Goal: Information Seeking & Learning: Learn about a topic

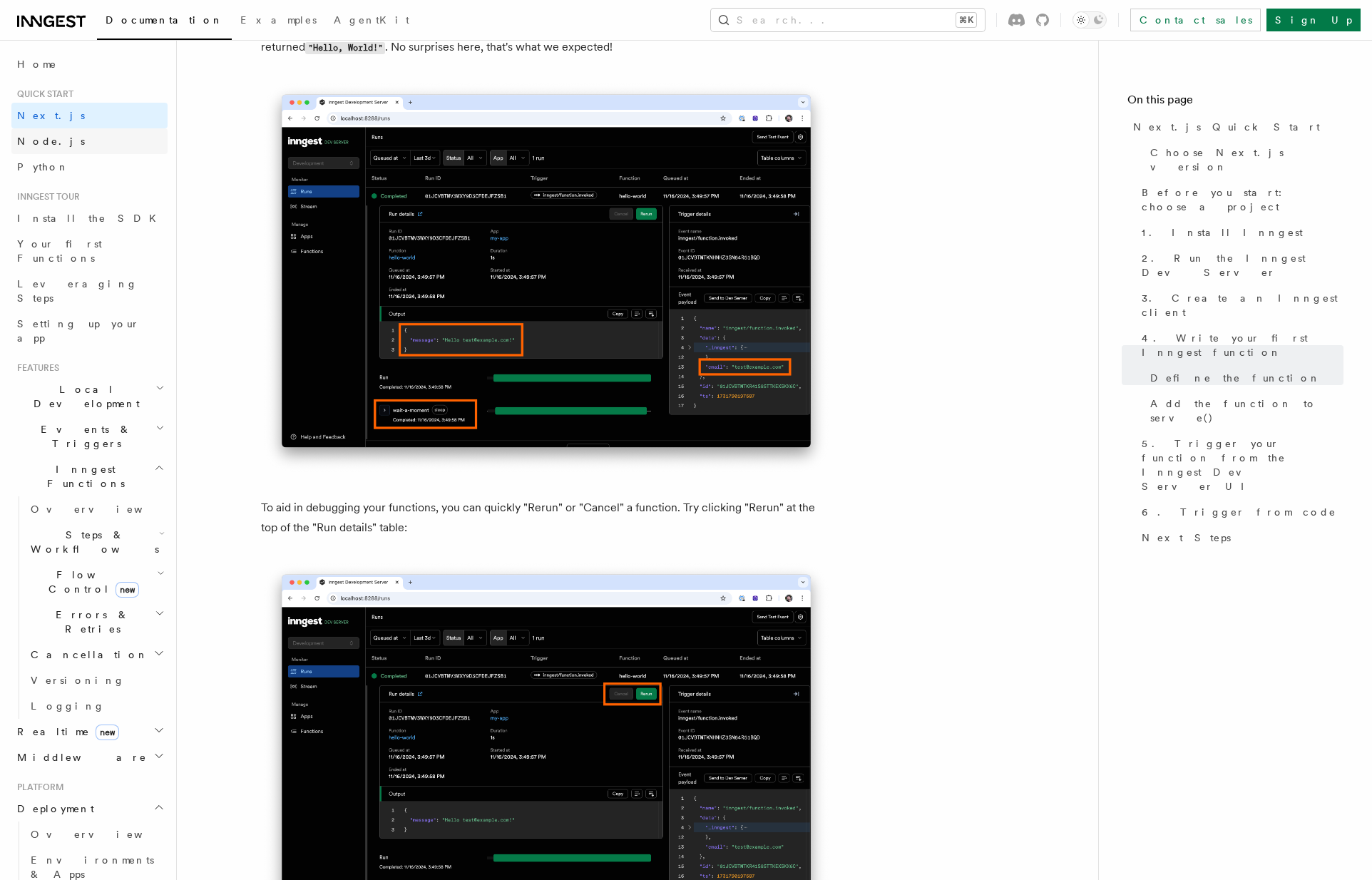
click at [60, 138] on link "Node.js" at bounding box center [89, 141] width 156 height 26
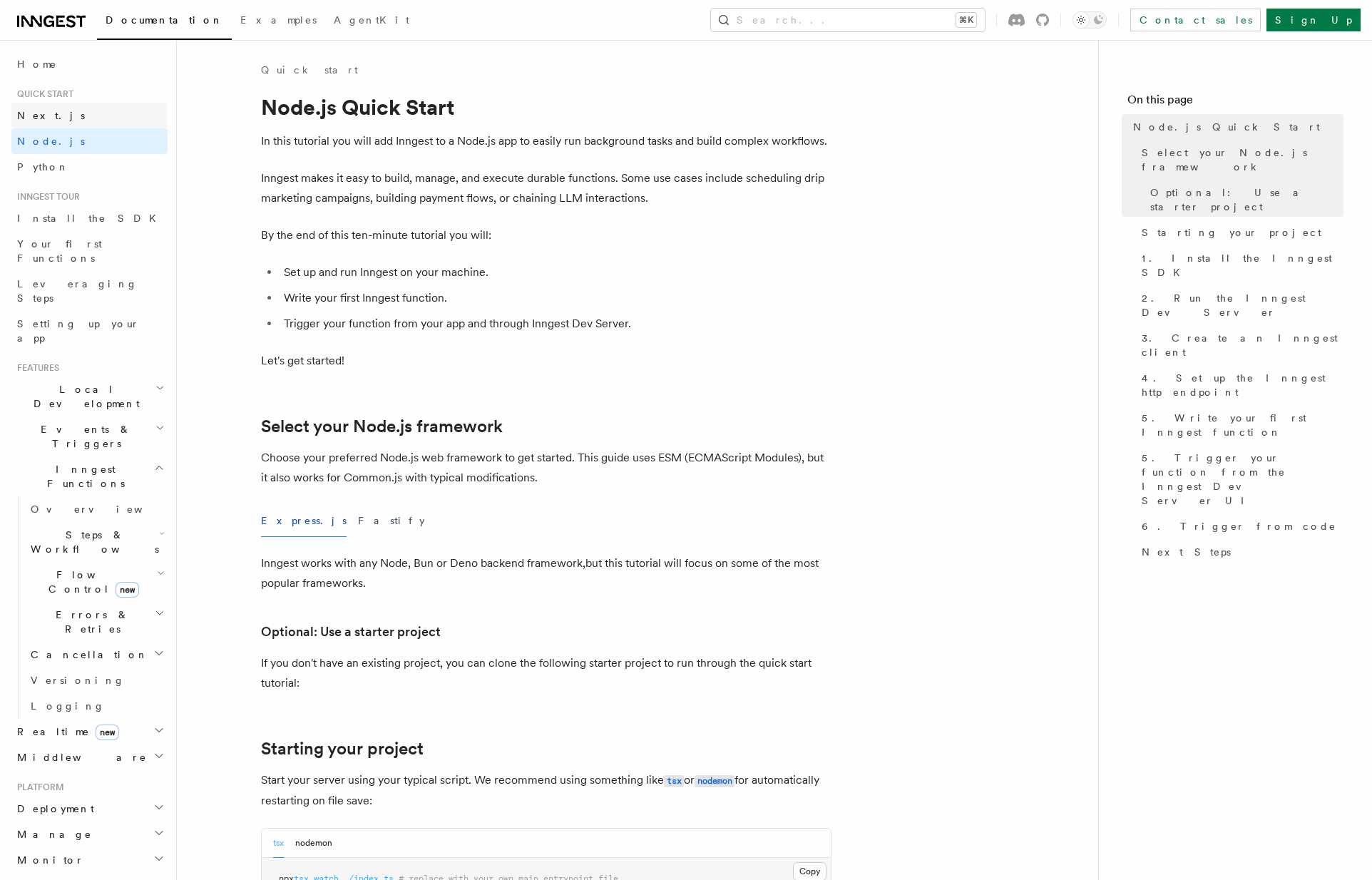
click at [65, 115] on link "Next.js" at bounding box center [89, 116] width 156 height 26
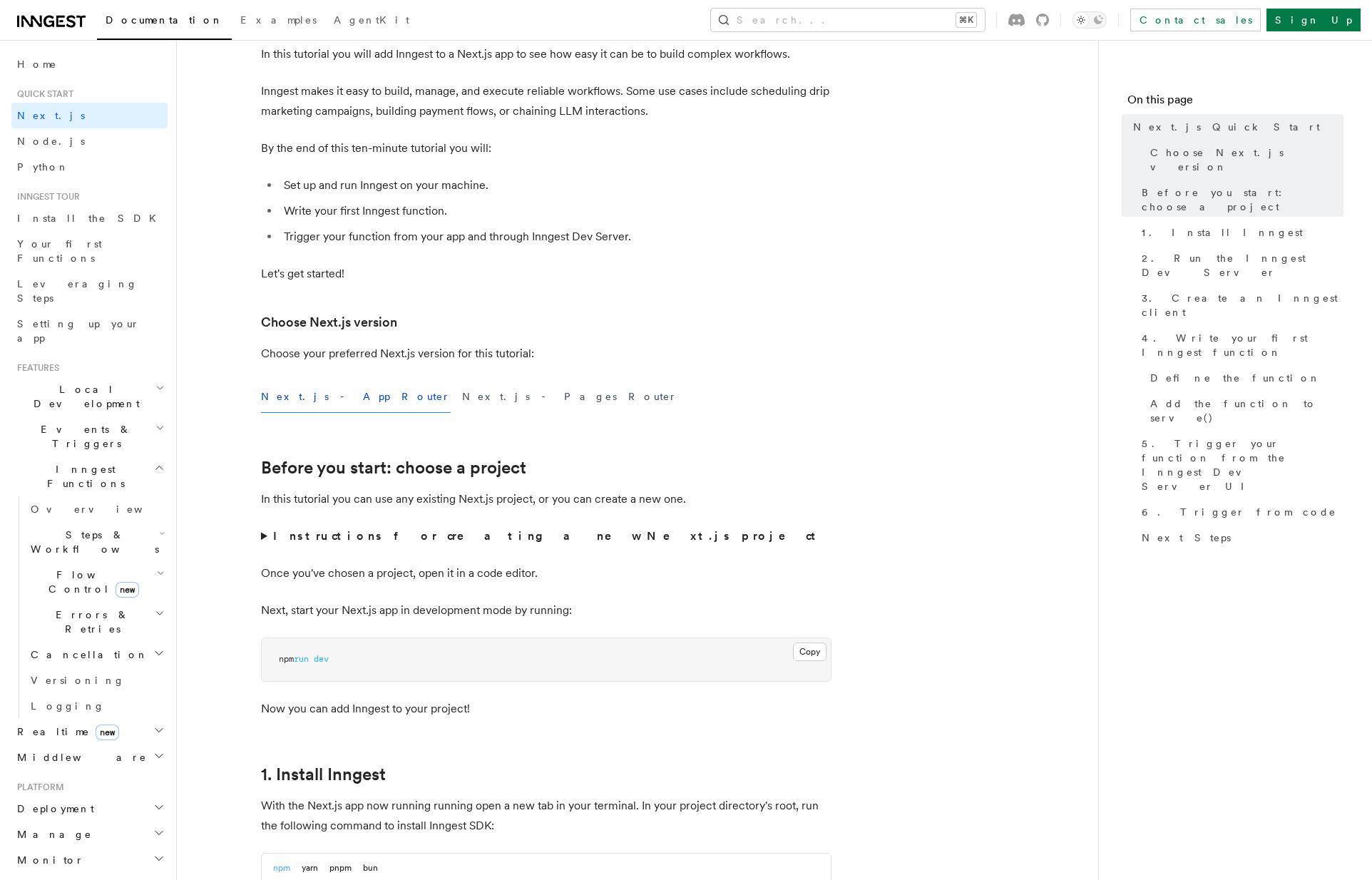
scroll to position [81, 0]
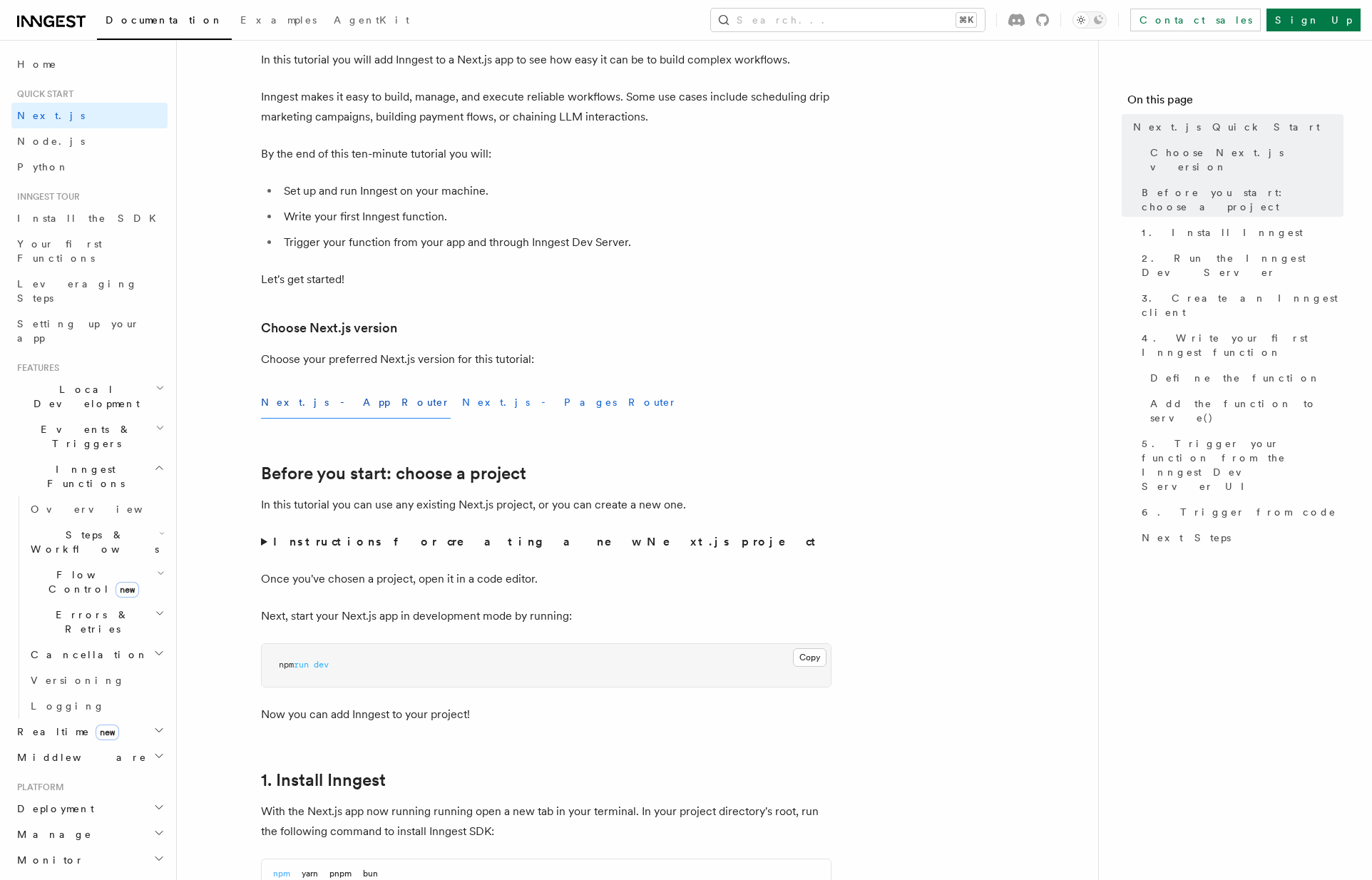
click at [462, 394] on button "Next.js - Pages Router" at bounding box center [569, 403] width 215 height 32
click at [317, 402] on button "Next.js - App Router" at bounding box center [356, 403] width 190 height 32
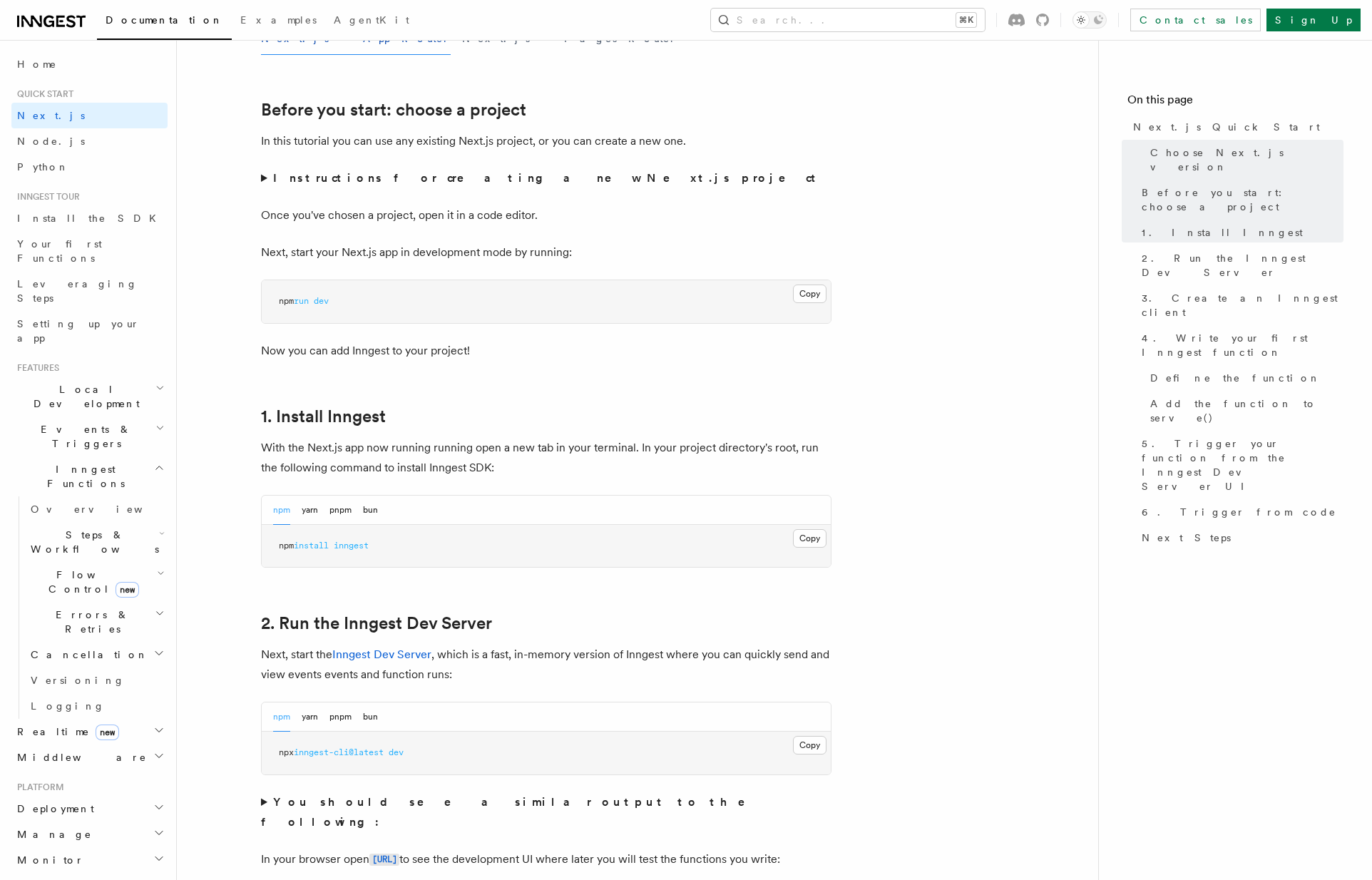
scroll to position [445, 0]
click at [388, 169] on summary "Instructions for creating a new Next.js project" at bounding box center [546, 178] width 570 height 20
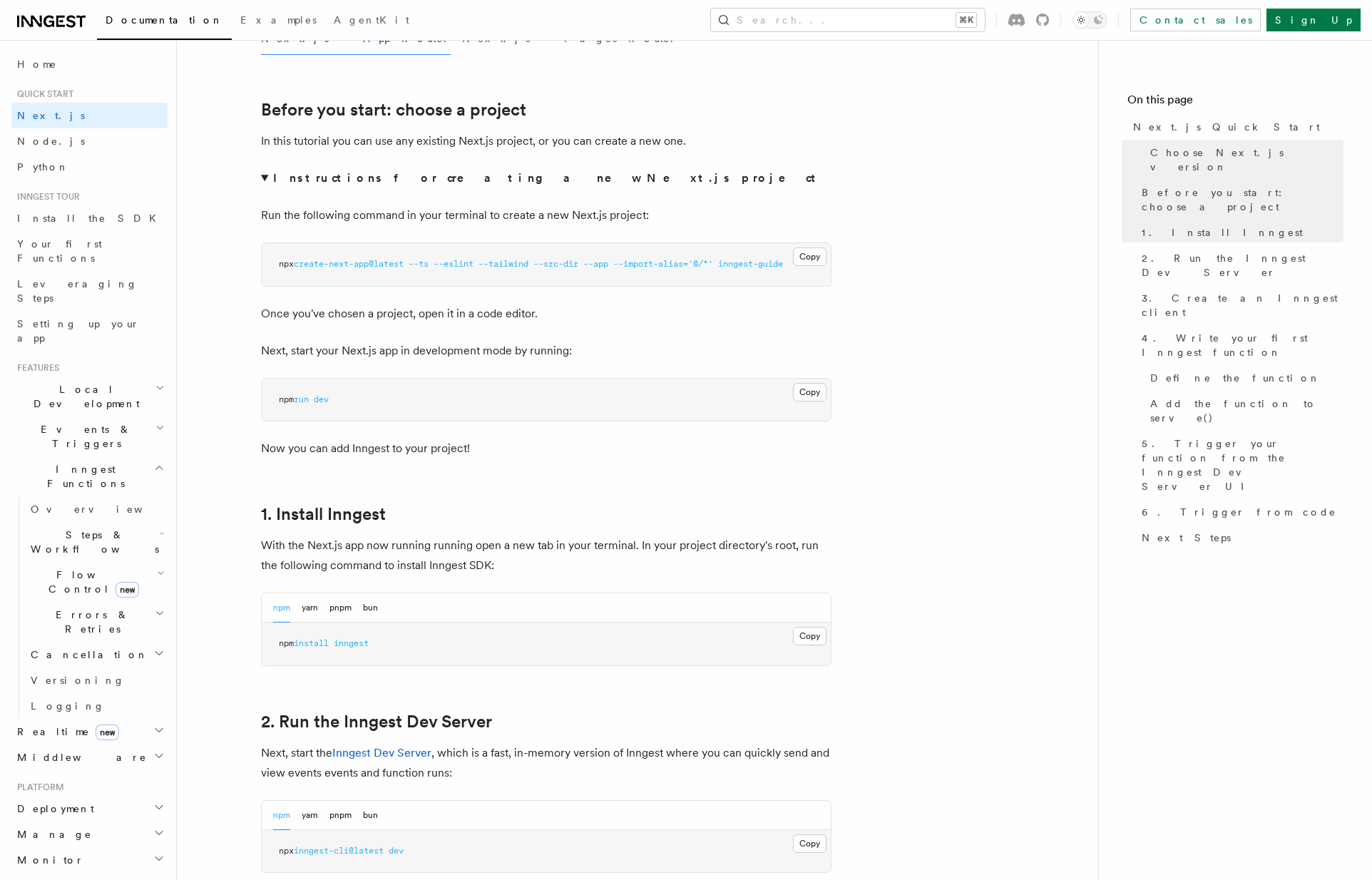
click at [301, 174] on strong "Instructions for creating a new Next.js project" at bounding box center [547, 178] width 548 height 14
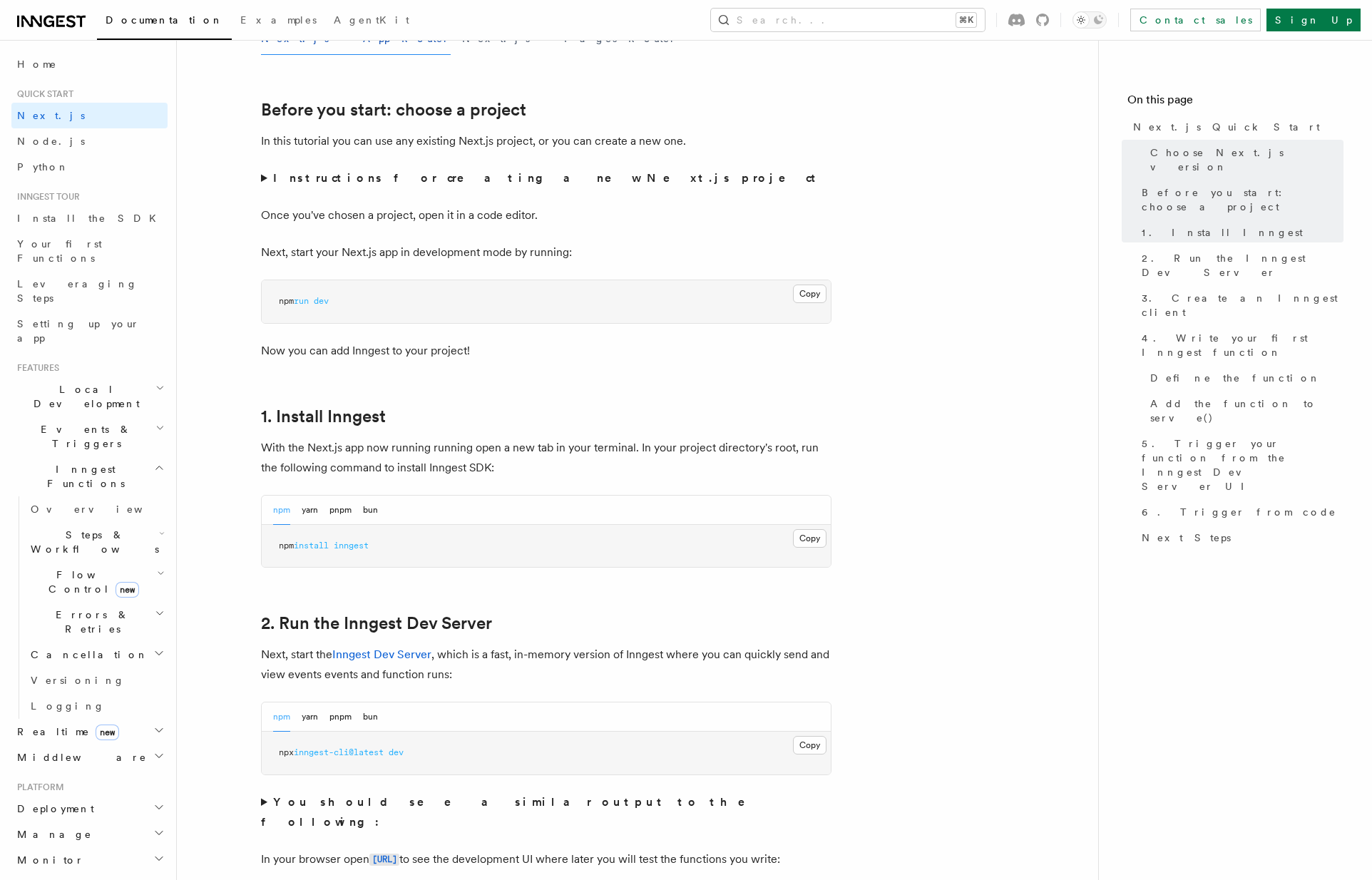
click at [312, 176] on strong "Instructions for creating a new Next.js project" at bounding box center [547, 178] width 548 height 14
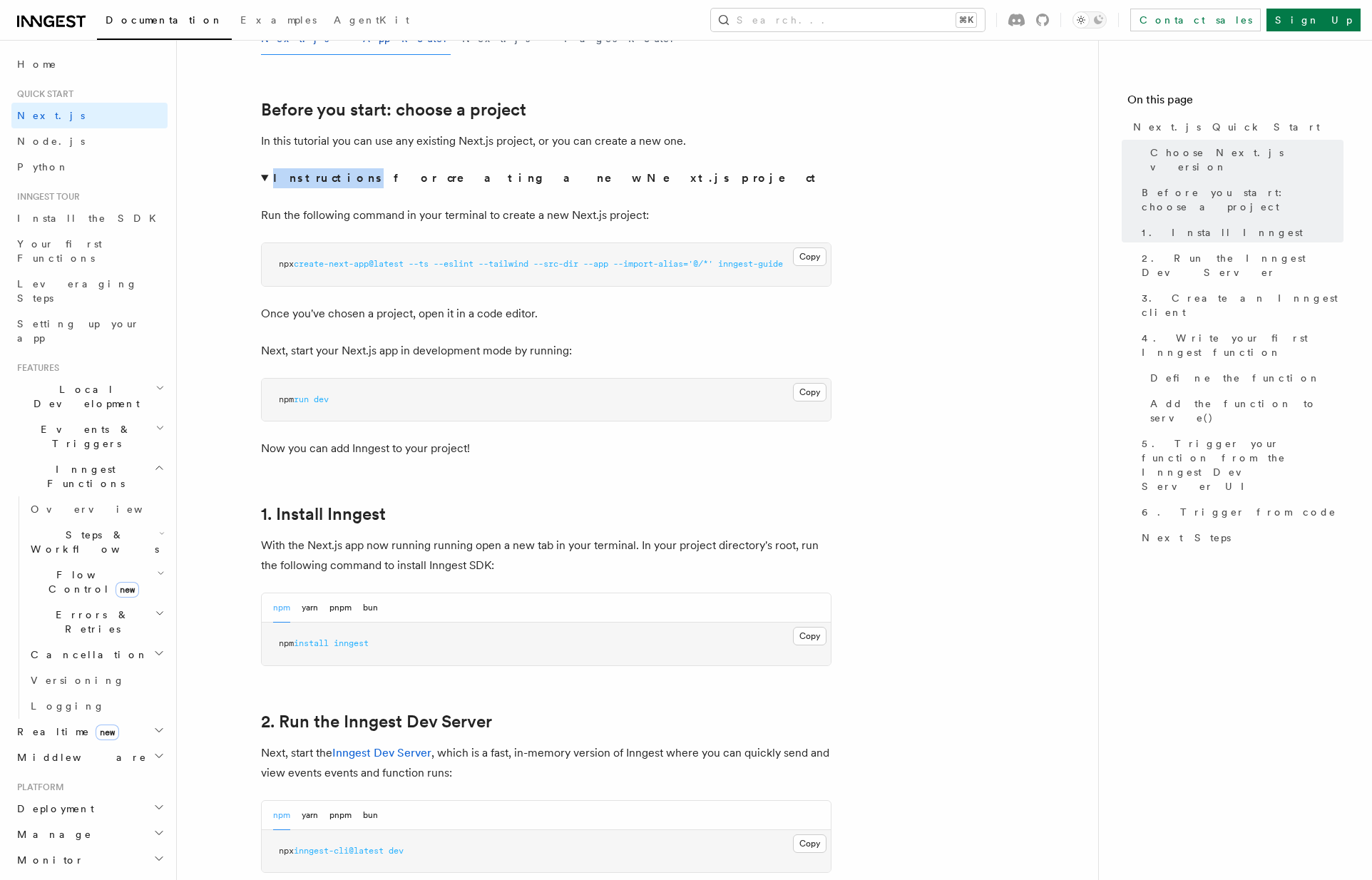
click at [312, 176] on strong "Instructions for creating a new Next.js project" at bounding box center [547, 178] width 548 height 14
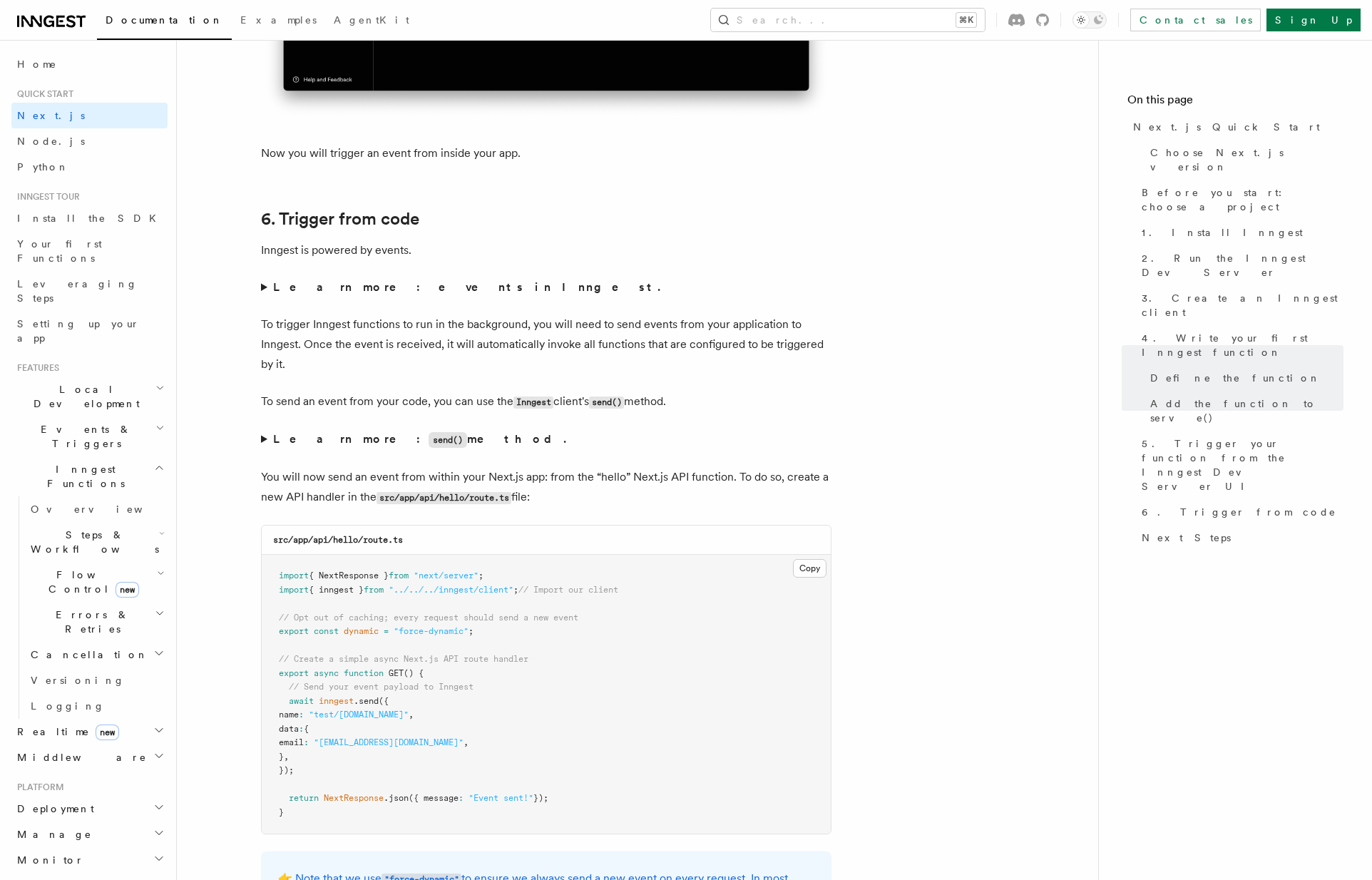
scroll to position [7107, 0]
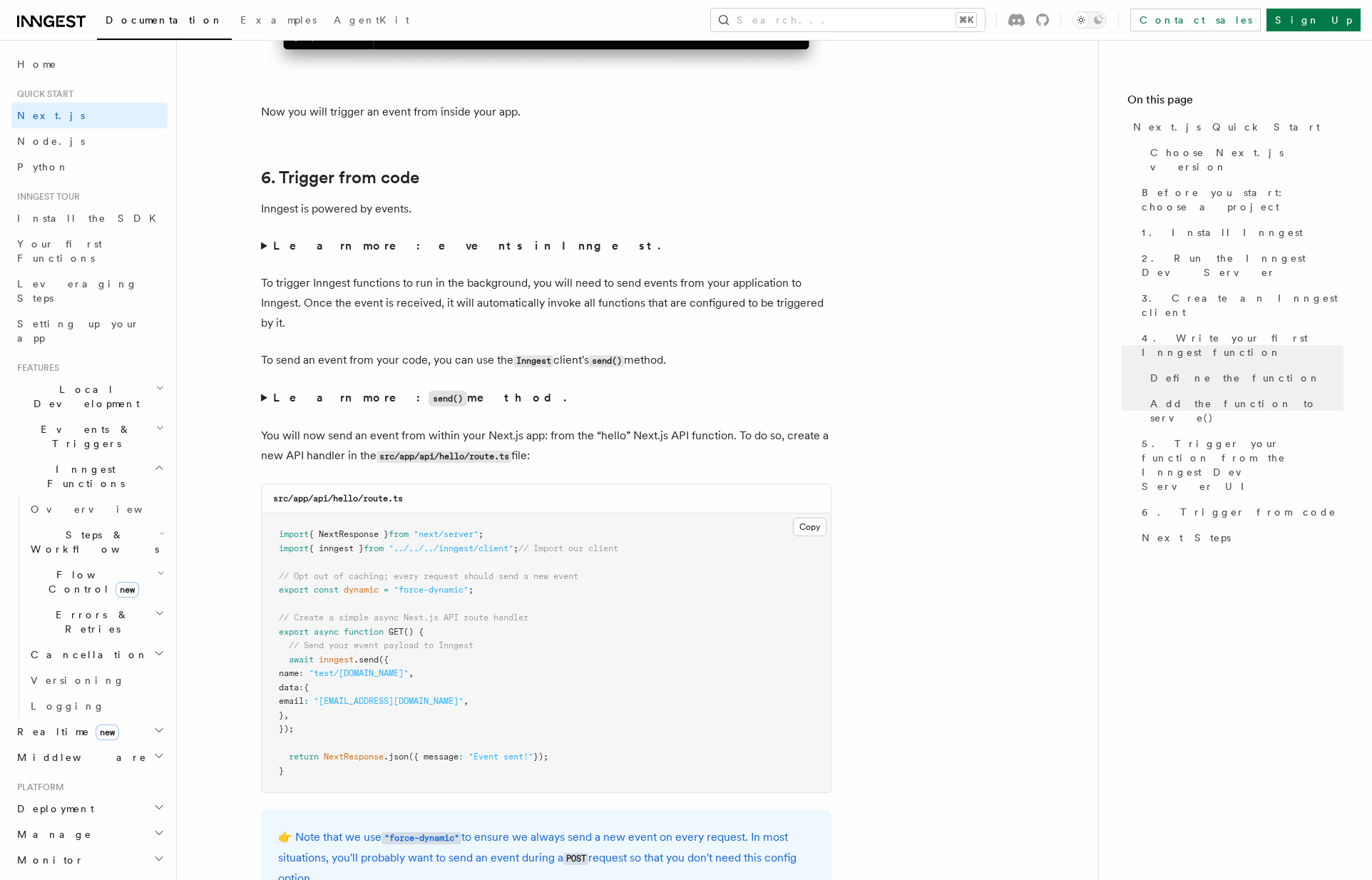
click at [374, 253] on strong "Learn more: events in Inngest." at bounding box center [468, 246] width 390 height 14
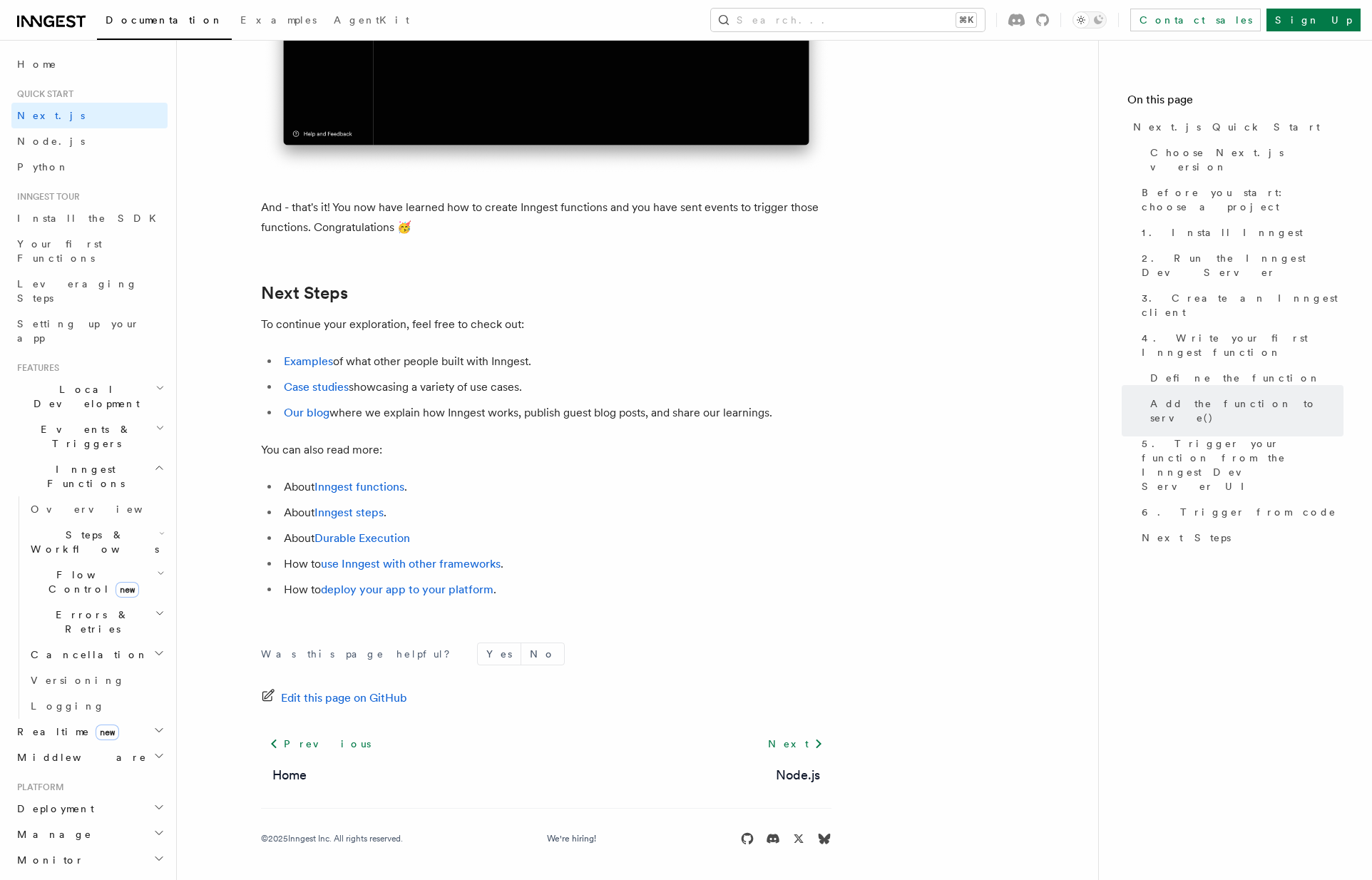
scroll to position [8868, 0]
click at [315, 368] on link "Examples" at bounding box center [308, 361] width 49 height 14
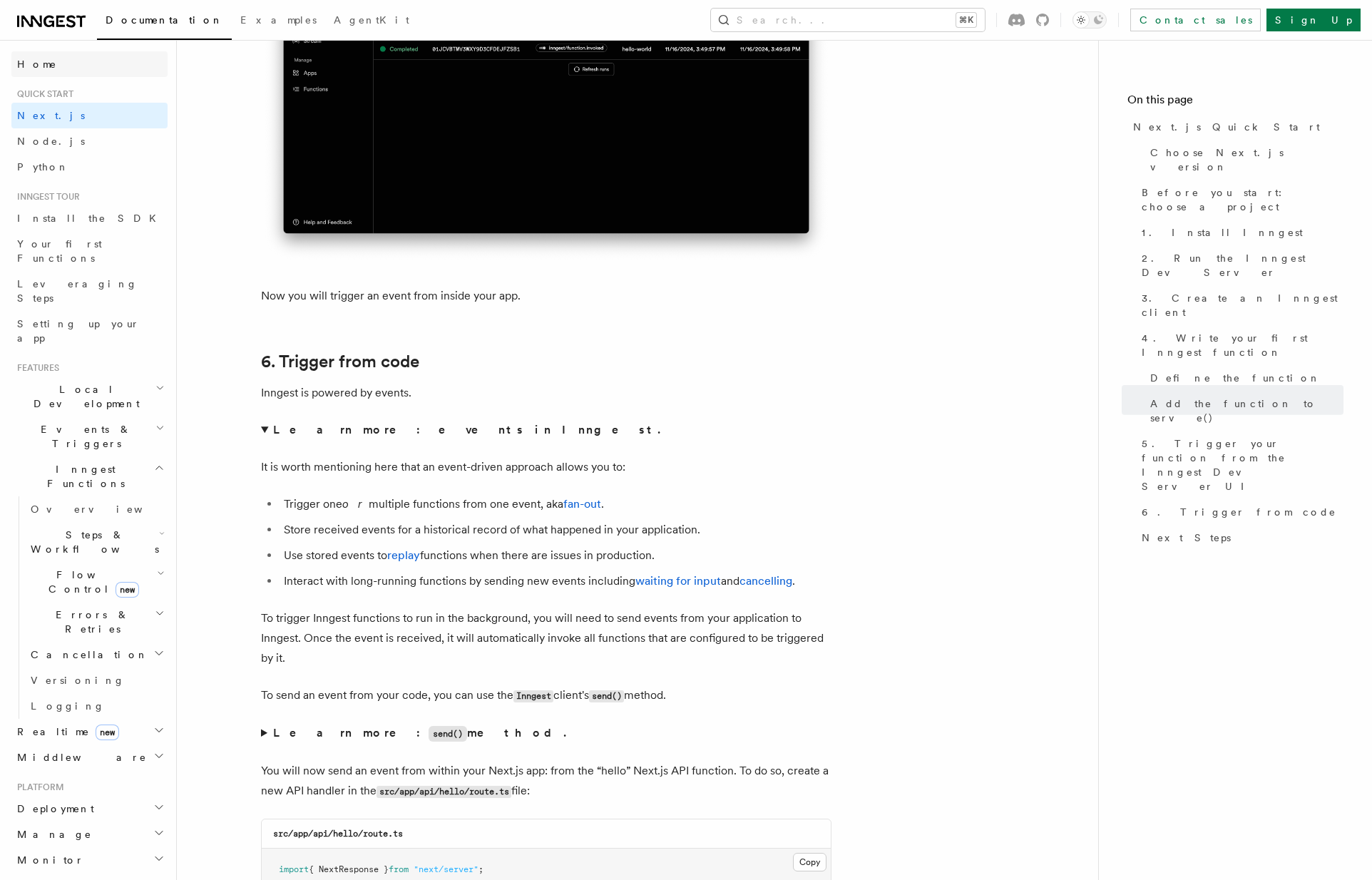
scroll to position [6914, 0]
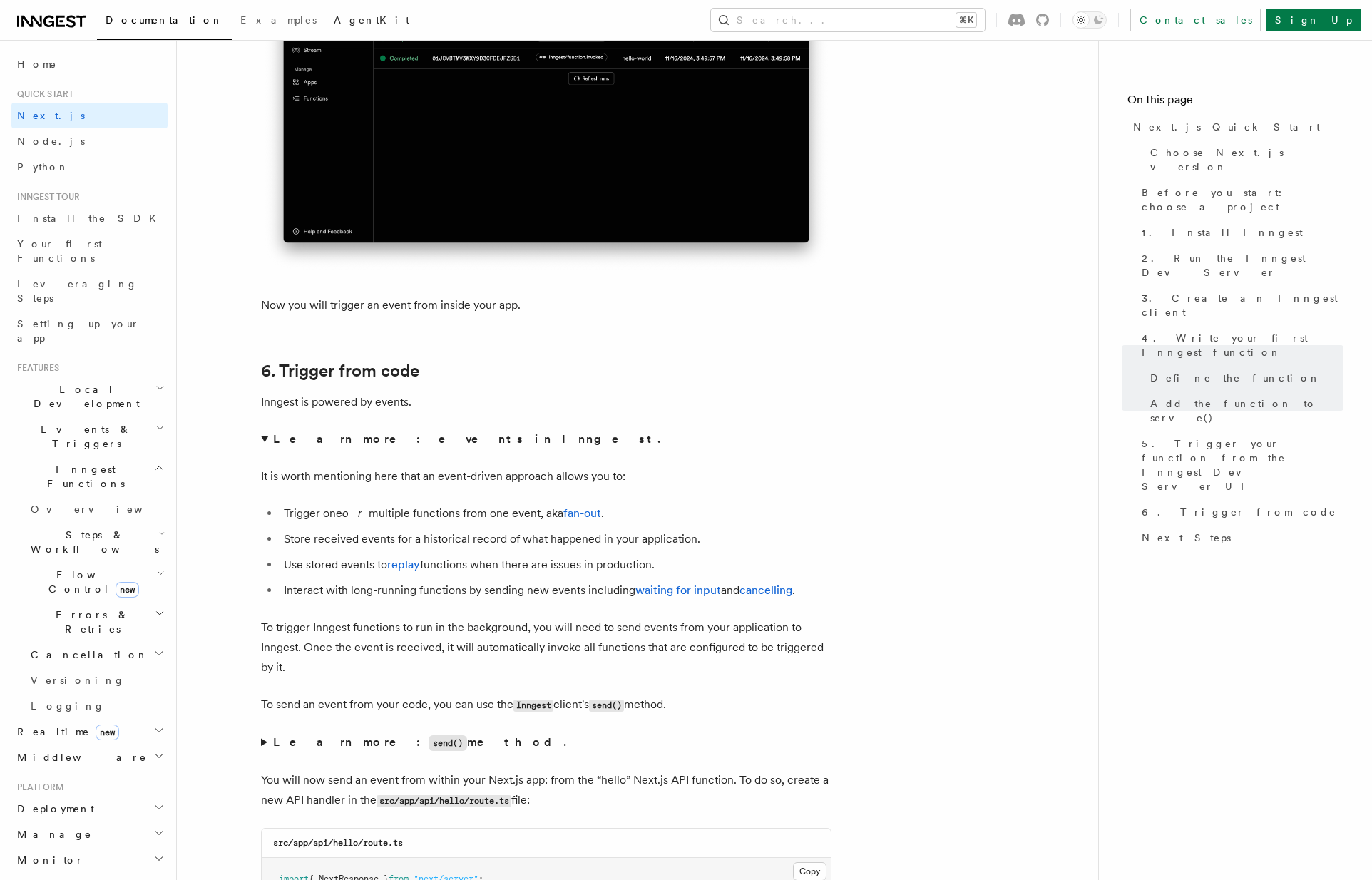
click at [325, 29] on link "AgentKit" at bounding box center [371, 21] width 93 height 35
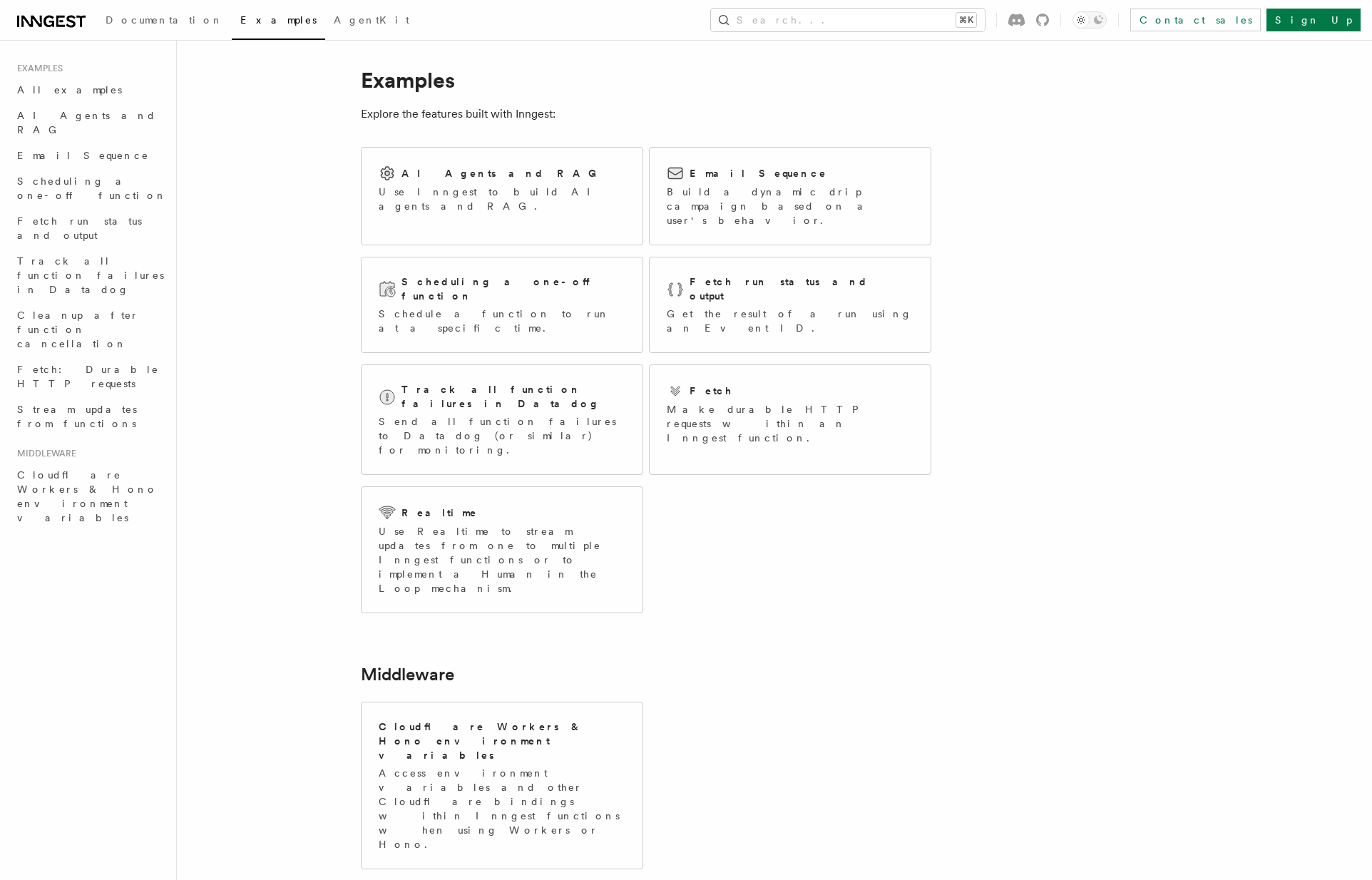
scroll to position [24, 0]
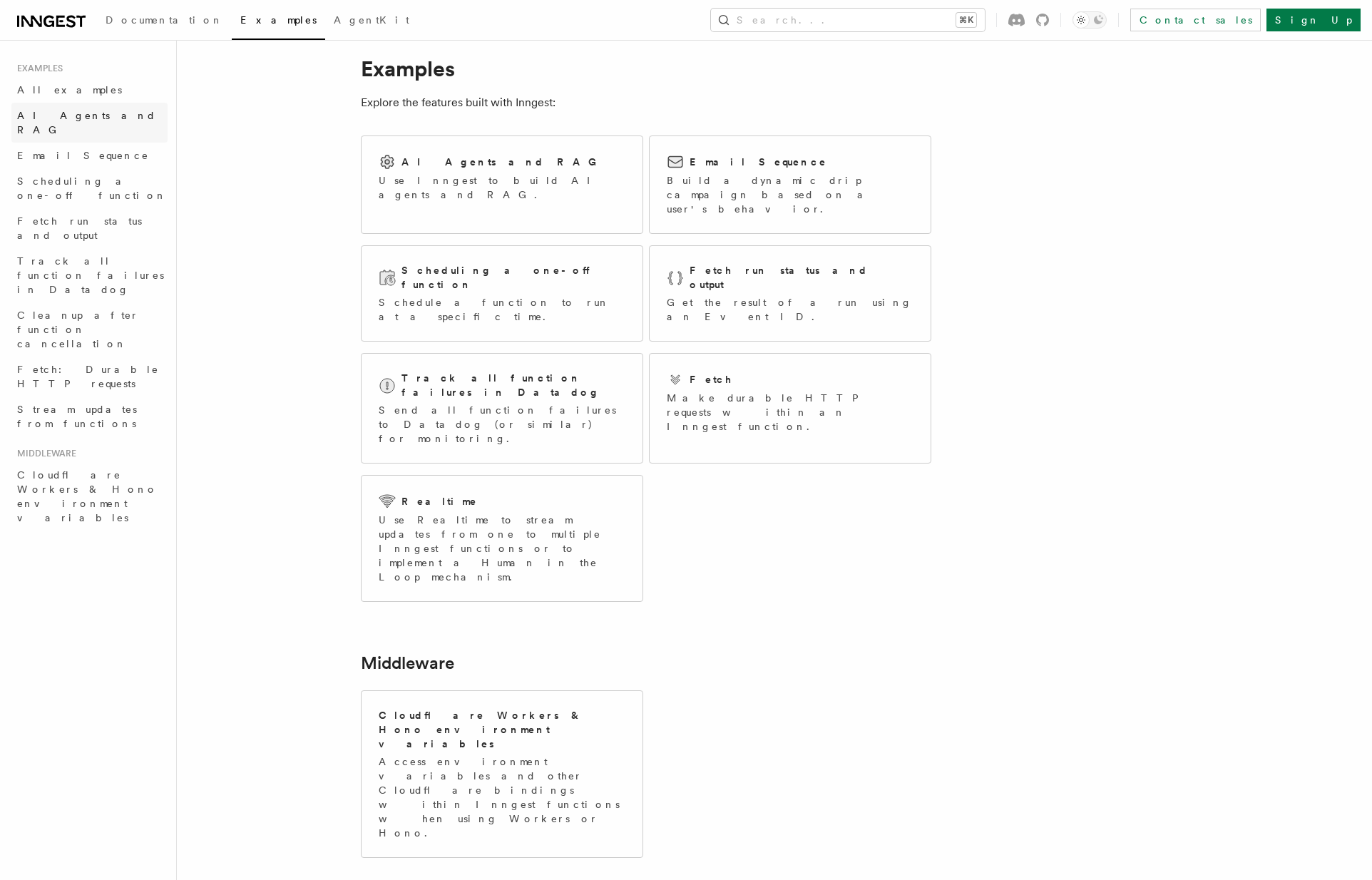
click at [85, 109] on span "AI Agents and RAG" at bounding box center [86, 122] width 139 height 26
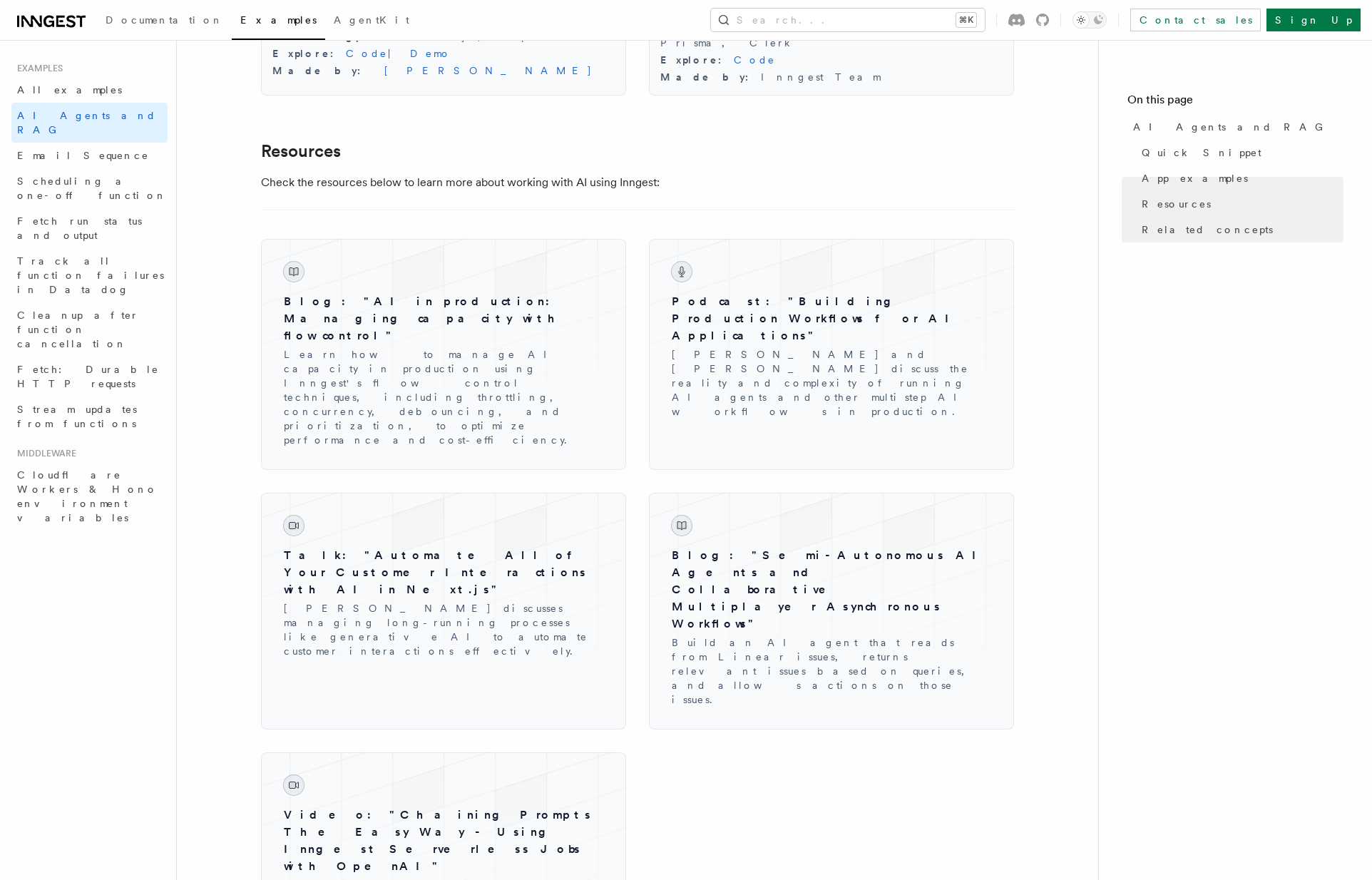
scroll to position [1771, 0]
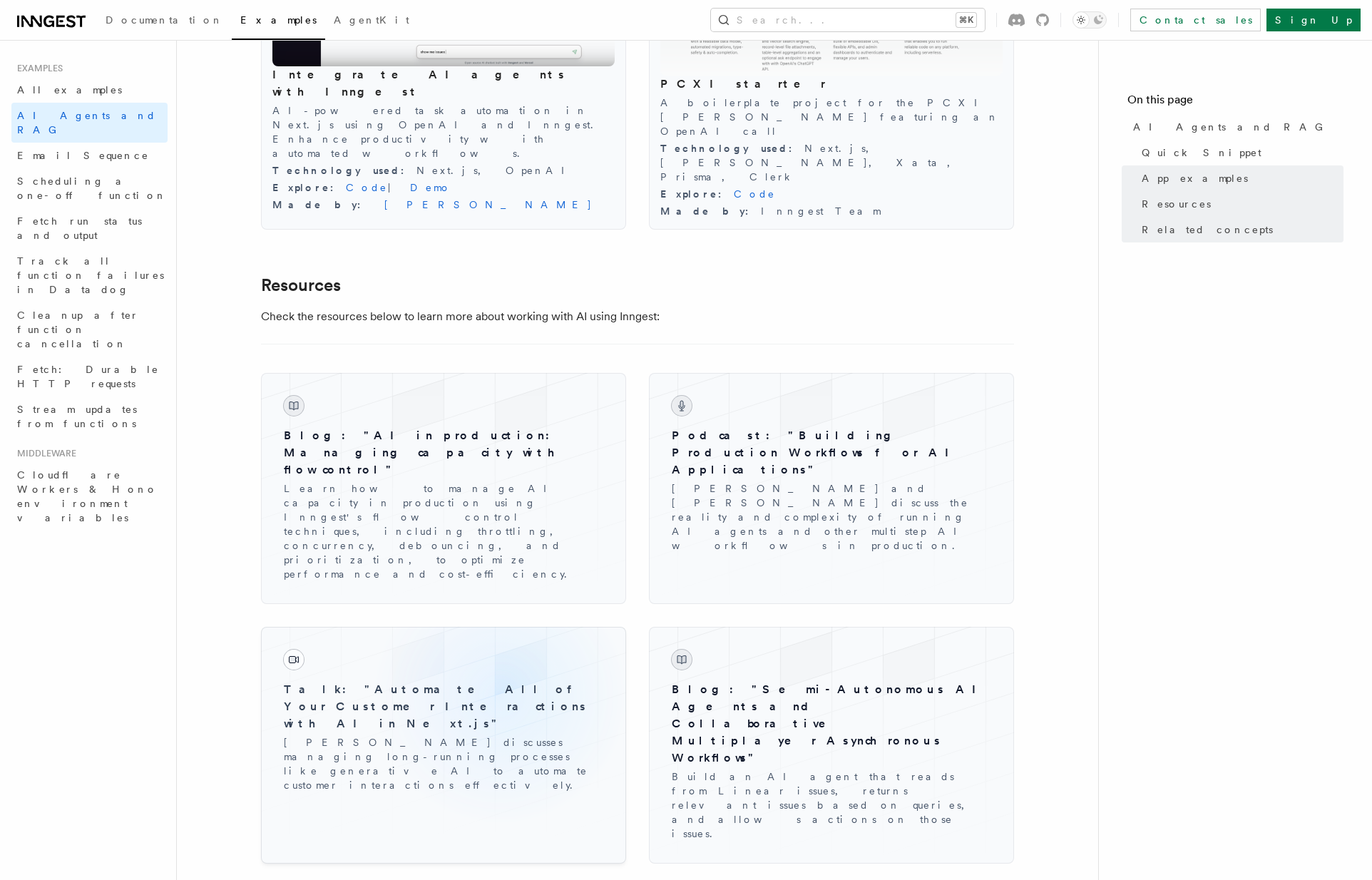
click at [500, 681] on h3 "Talk: "Automate All of Your Customer Interactions with AI in Next.js"" at bounding box center [443, 707] width 320 height 52
